Goal: Information Seeking & Learning: Learn about a topic

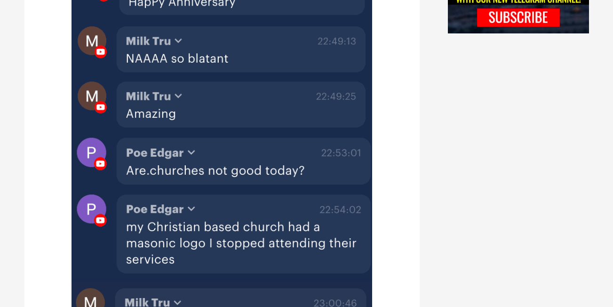
scroll to position [877, 0]
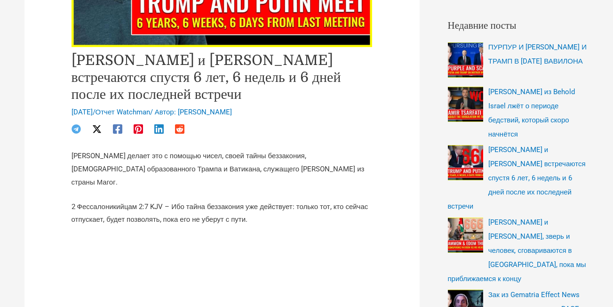
scroll to position [251, 0]
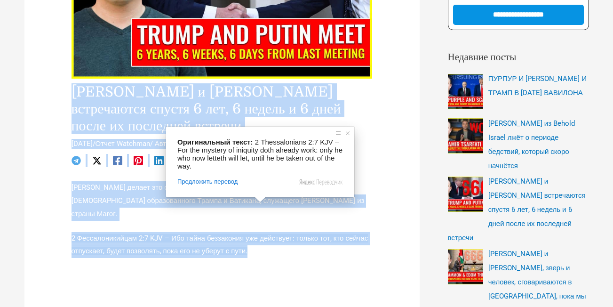
drag, startPoint x: 70, startPoint y: 90, endPoint x: 292, endPoint y: 222, distance: 258.9
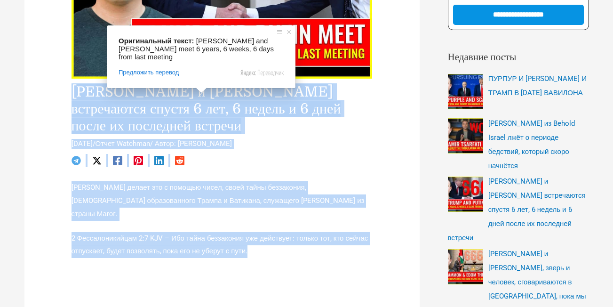
copy div "Трамп и Путин встречаются спустя 6 лет, 6 недель и 6 дней после их последней вс…"
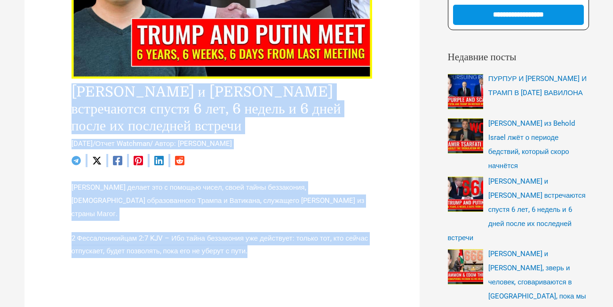
click at [343, 154] on div at bounding box center [221, 160] width 301 height 13
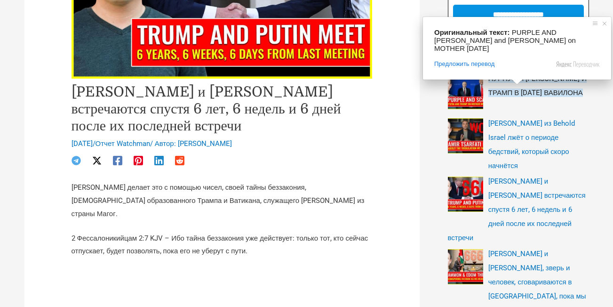
click at [525, 75] on div "Оригинальный текст: PURPLE AND SCARLET Putin and Trump on MOTHER BABYLON day Пр…" at bounding box center [517, 48] width 188 height 63
click at [531, 82] on ya-tr-span "ПУРПУР И [PERSON_NAME] И ТРАМП В [DATE] ВАВИЛОНА" at bounding box center [537, 85] width 98 height 23
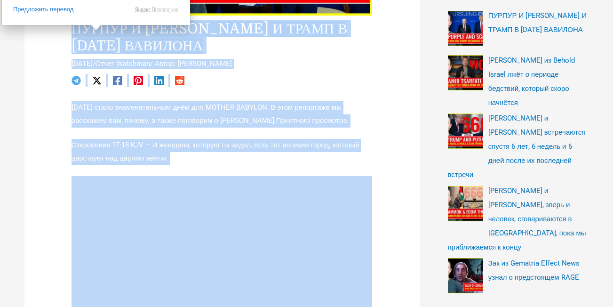
scroll to position [282, 0]
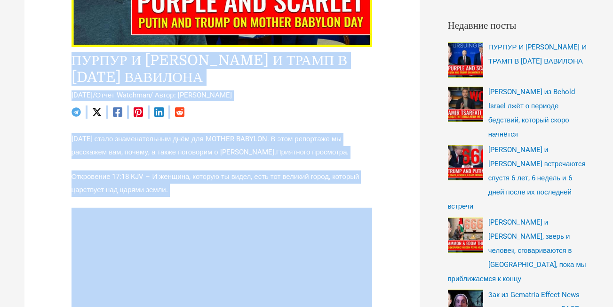
drag, startPoint x: 69, startPoint y: 152, endPoint x: 173, endPoint y: 201, distance: 115.0
copy div "ПУРПУР И [PERSON_NAME] И ТРАМП В [DATE] ВАВИЛОНА [DATE] / Отчет Watchman / Авто…"
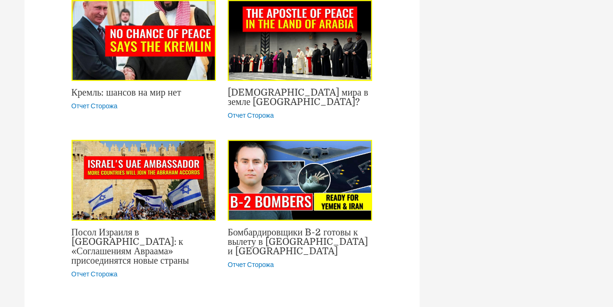
scroll to position [2884, 0]
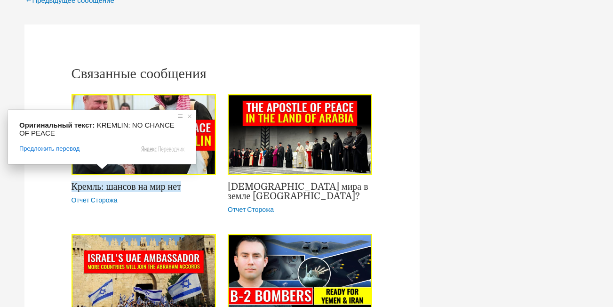
click at [102, 181] on ya-tr-span "Кремль: шансов на мир нет" at bounding box center [126, 186] width 110 height 11
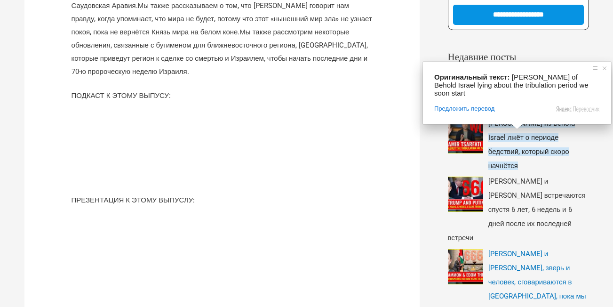
scroll to position [314, 0]
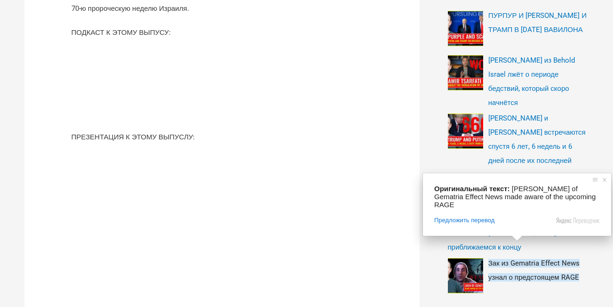
click at [542, 259] on ya-tr-span "Зак из Gematria Effect News узнал о предстоящем RAGE" at bounding box center [533, 270] width 91 height 23
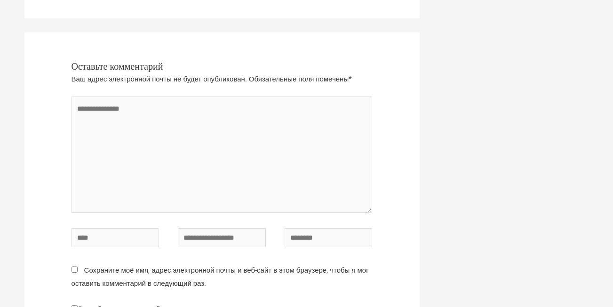
scroll to position [2539, 0]
